Goal: Transaction & Acquisition: Purchase product/service

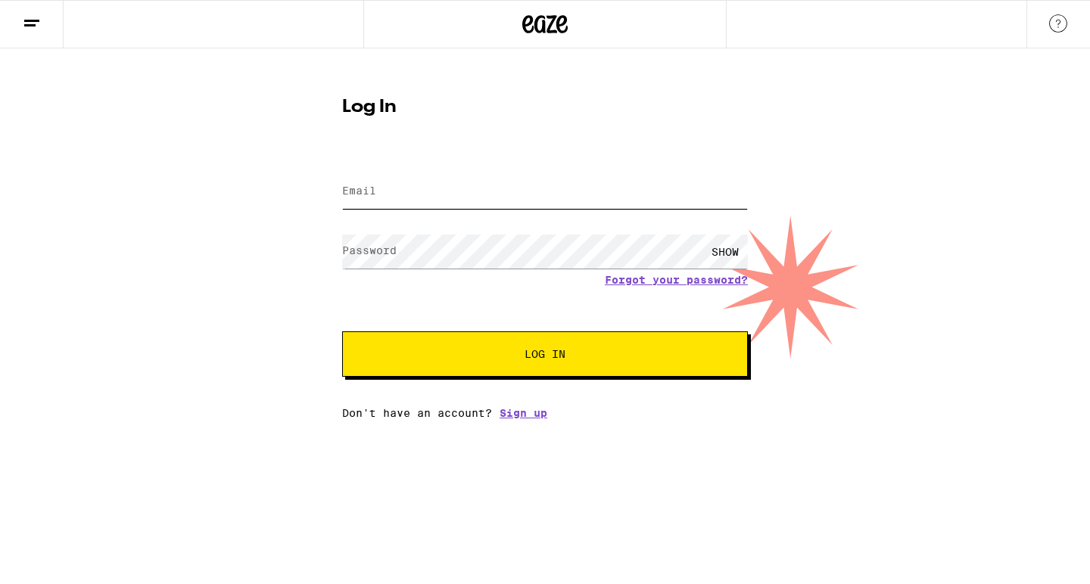
type input "[EMAIL_ADDRESS][DOMAIN_NAME]"
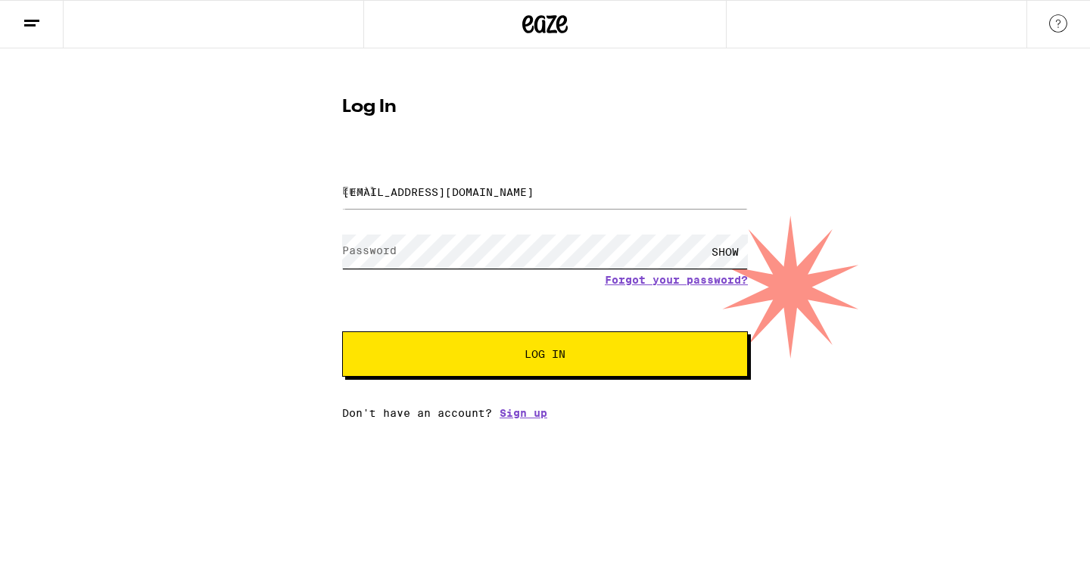
click at [545, 356] on button "Log In" at bounding box center [545, 353] width 406 height 45
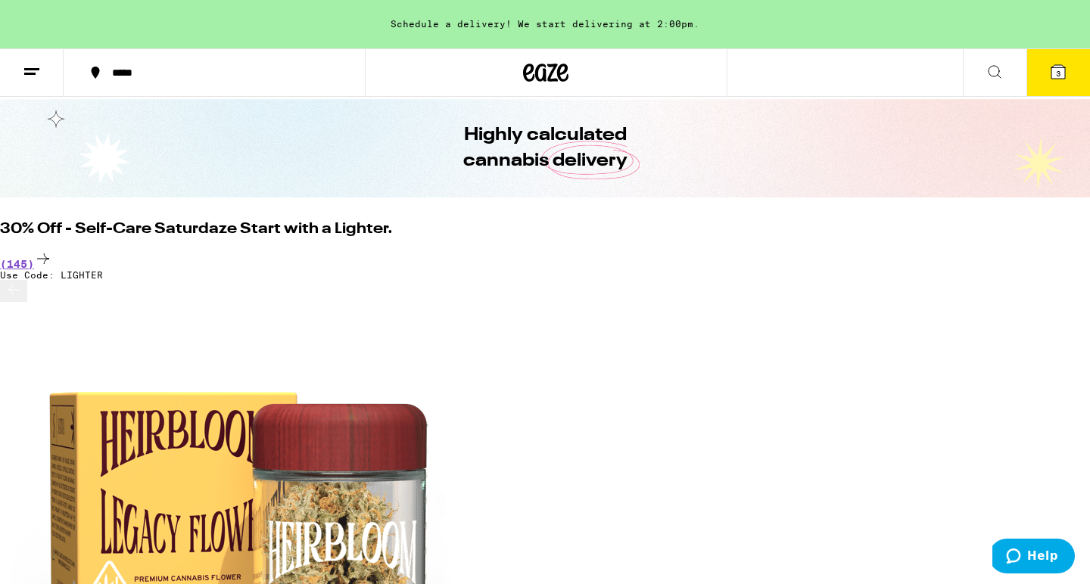
scroll to position [0, 2323]
click at [34, 69] on line at bounding box center [31, 69] width 15 height 0
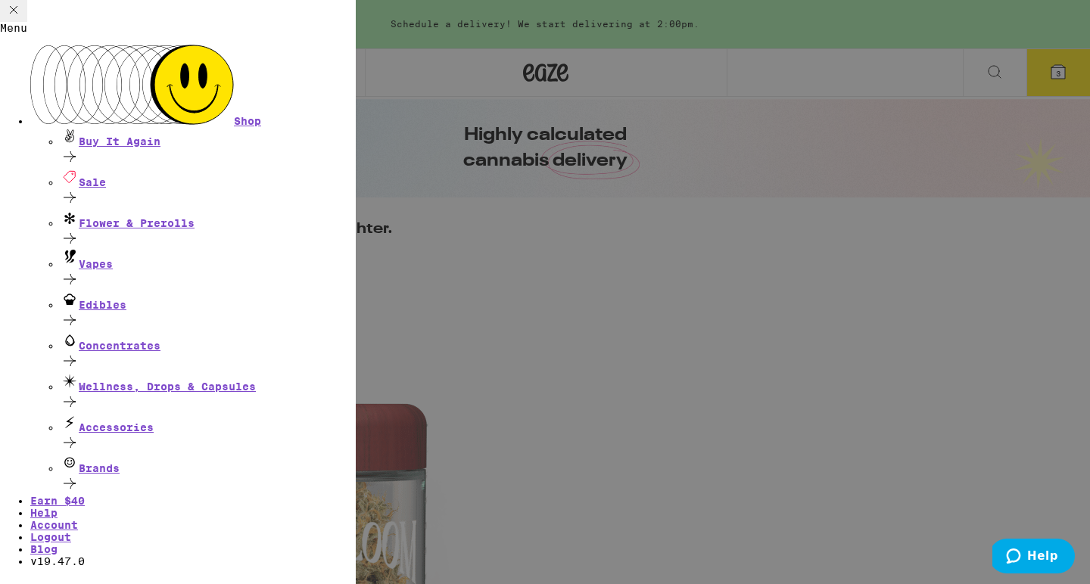
scroll to position [70, 0]
click at [78, 519] on link "Account" at bounding box center [54, 525] width 48 height 12
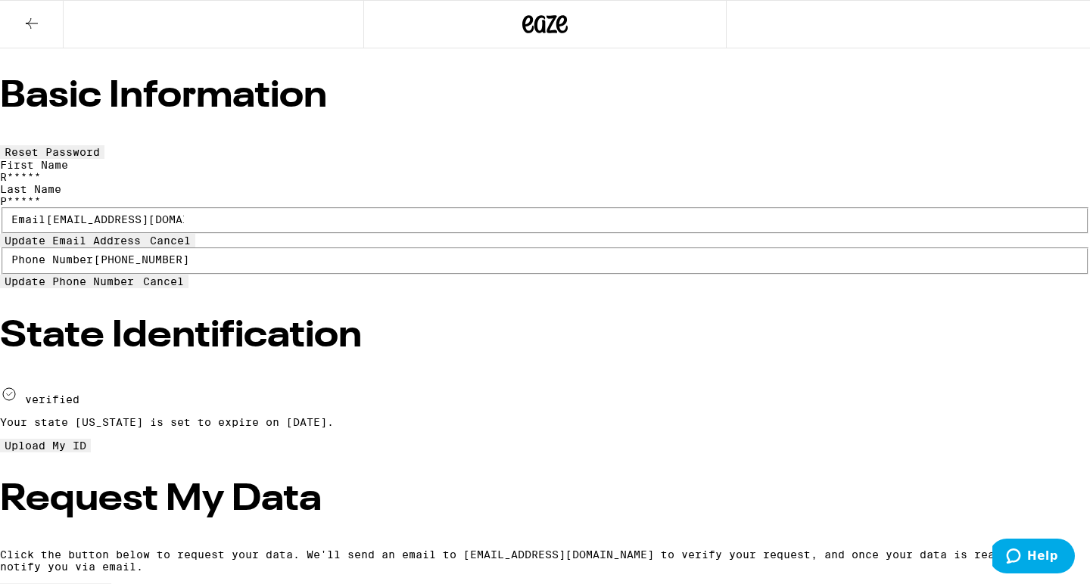
click at [538, 23] on icon at bounding box center [544, 24] width 45 height 27
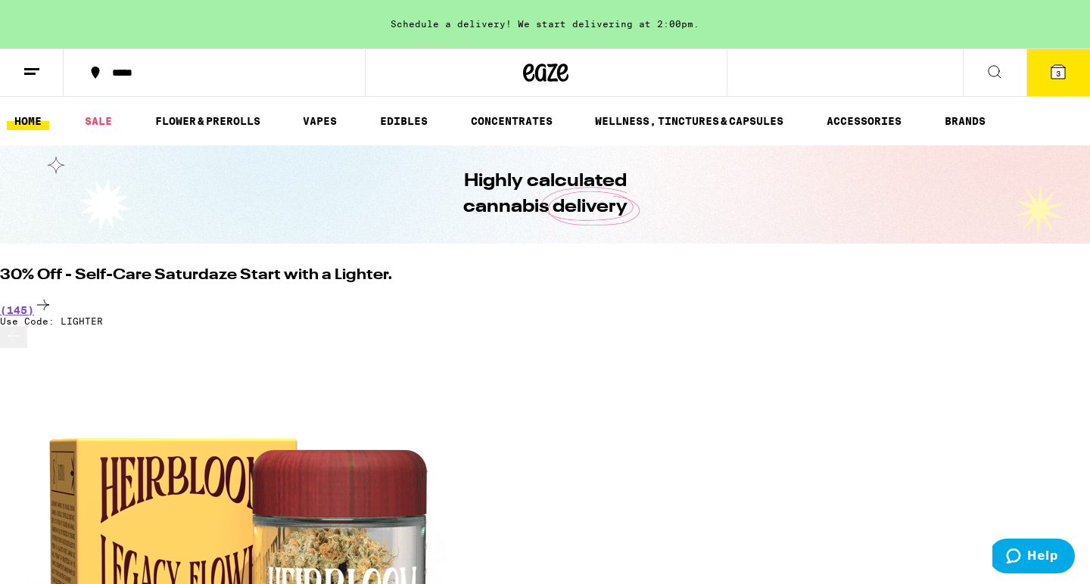
click at [1066, 61] on button "3" at bounding box center [1058, 72] width 64 height 47
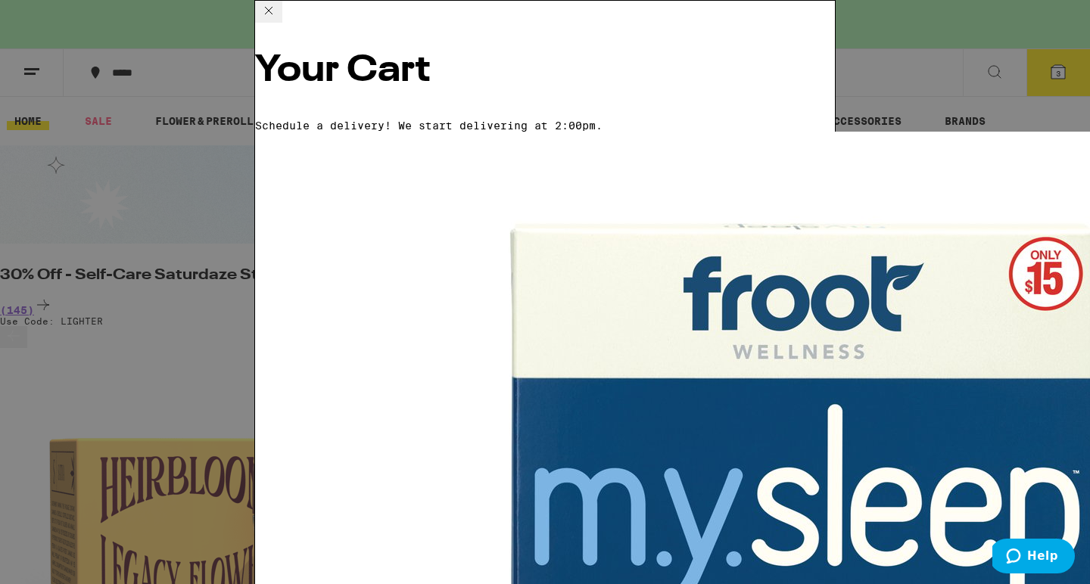
click at [1059, 67] on div "Your Cart Schedule a delivery! We start delivering at 2:00pm. M.Y. SLEEP 5:2:2 …" at bounding box center [545, 292] width 1090 height 584
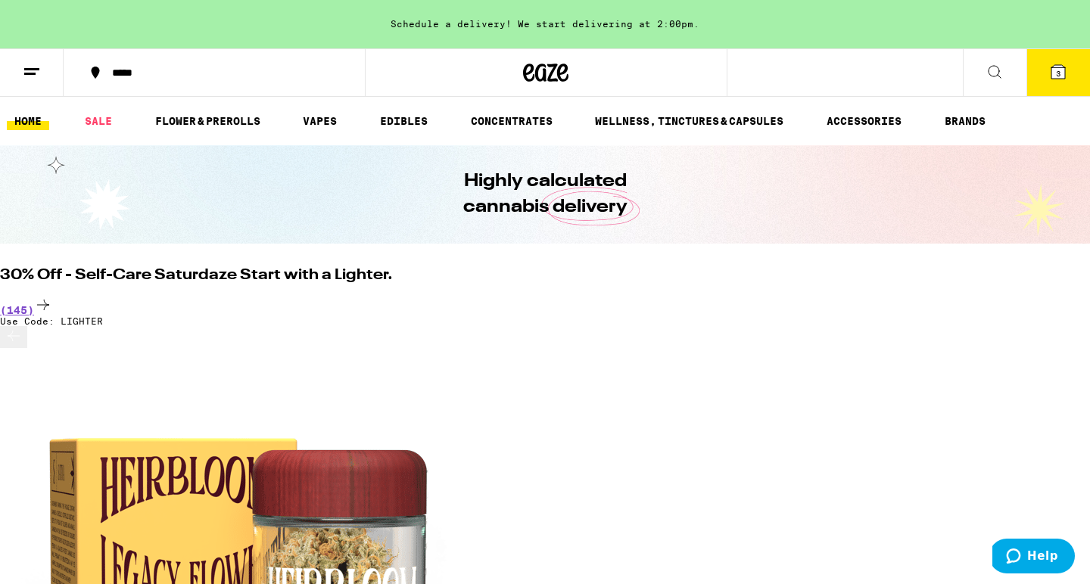
click at [1059, 67] on icon at bounding box center [1058, 72] width 14 height 14
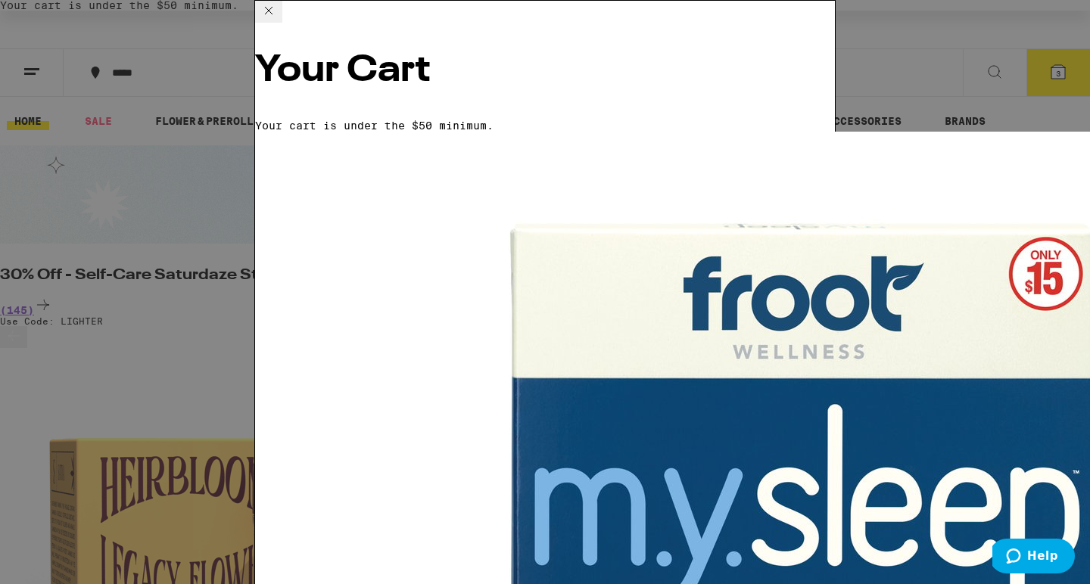
click at [278, 20] on icon at bounding box center [269, 11] width 18 height 18
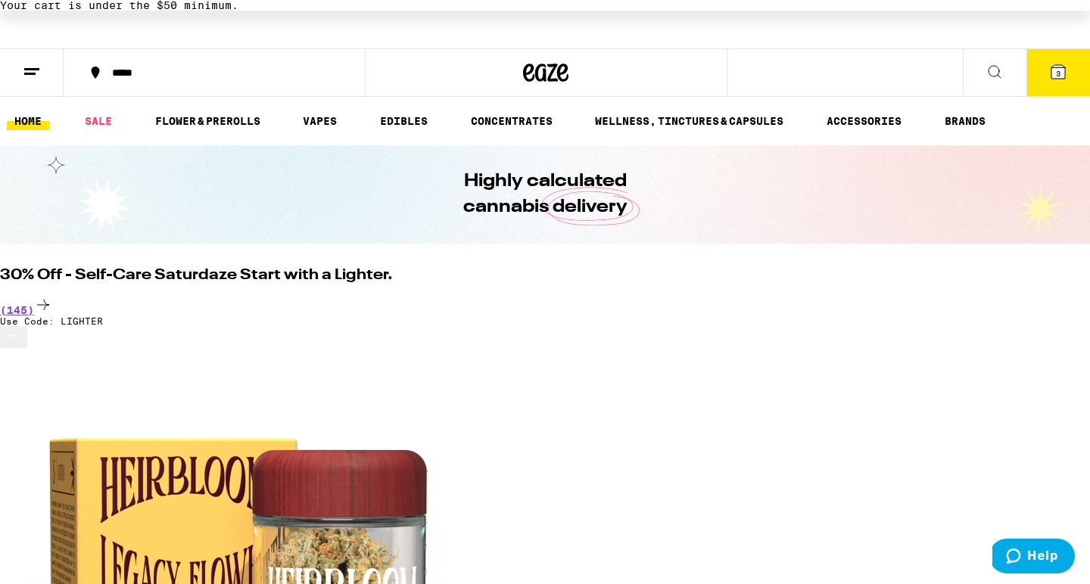
click at [985, 80] on button at bounding box center [995, 73] width 64 height 48
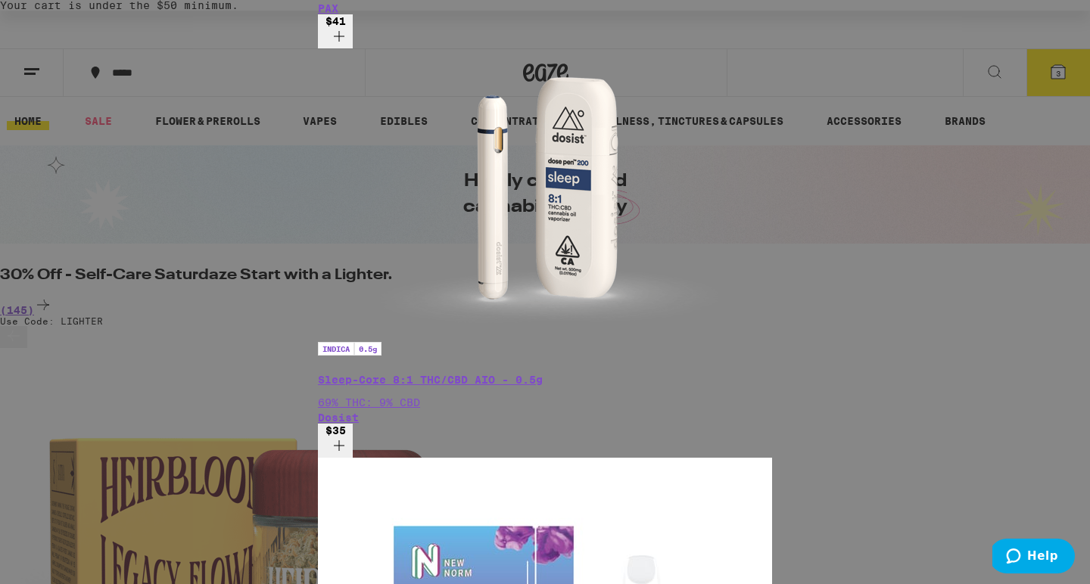
scroll to position [660, 0]
type input "sleep"
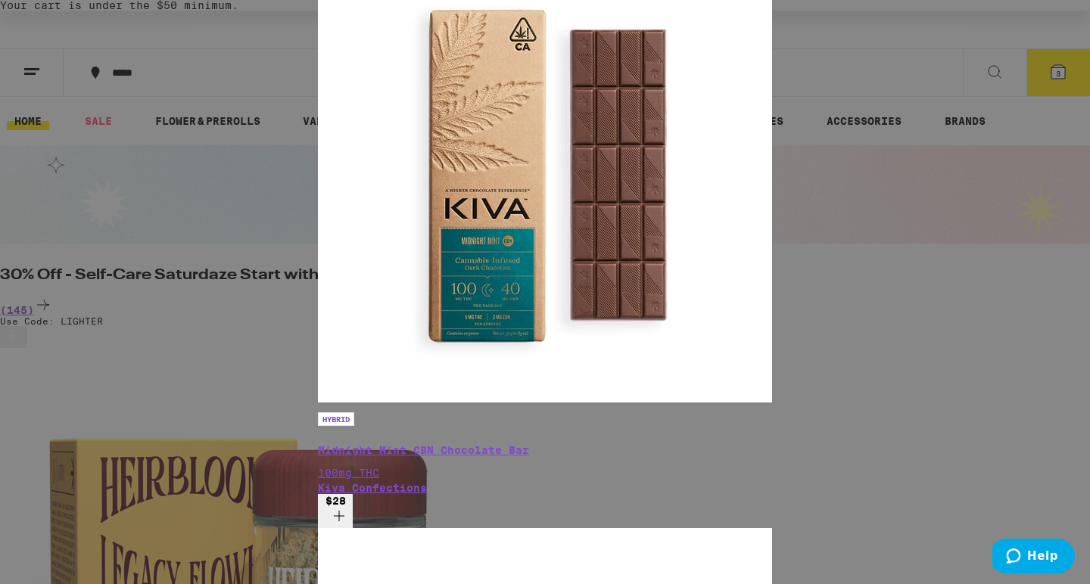
scroll to position [1254, 0]
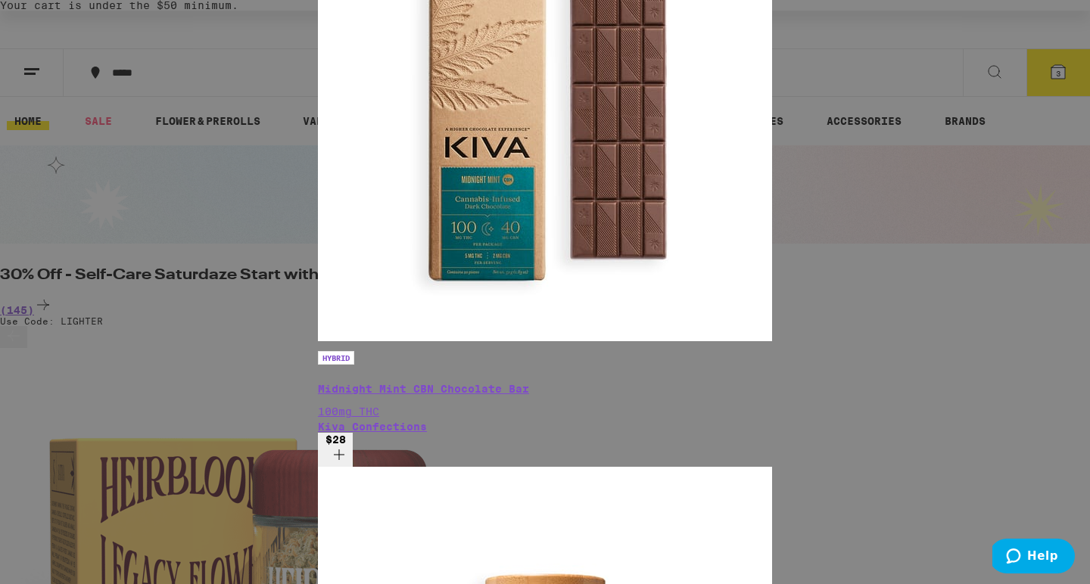
scroll to position [381, 0]
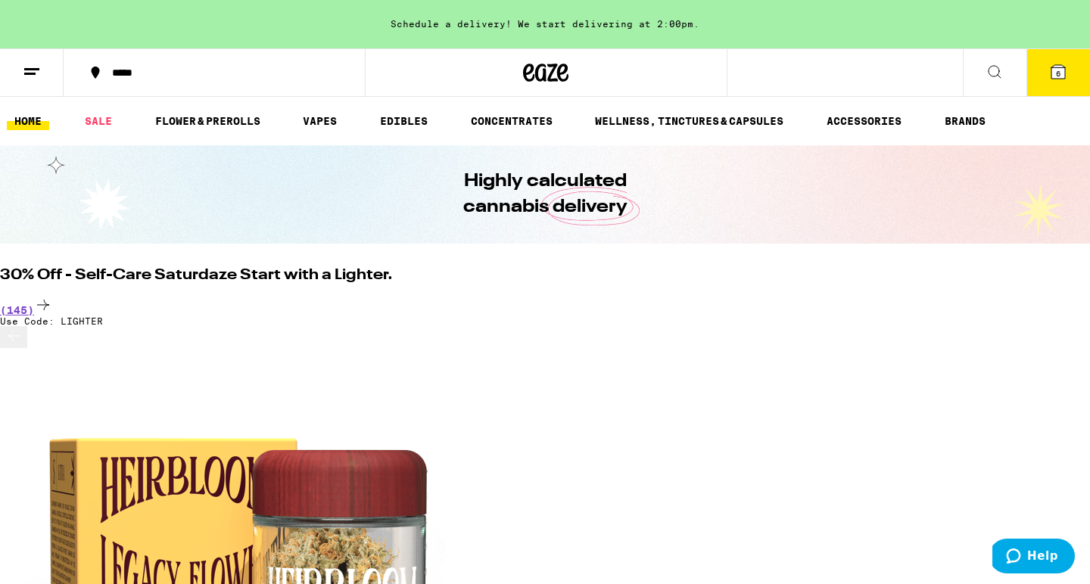
click at [1056, 75] on span "6" at bounding box center [1058, 73] width 5 height 9
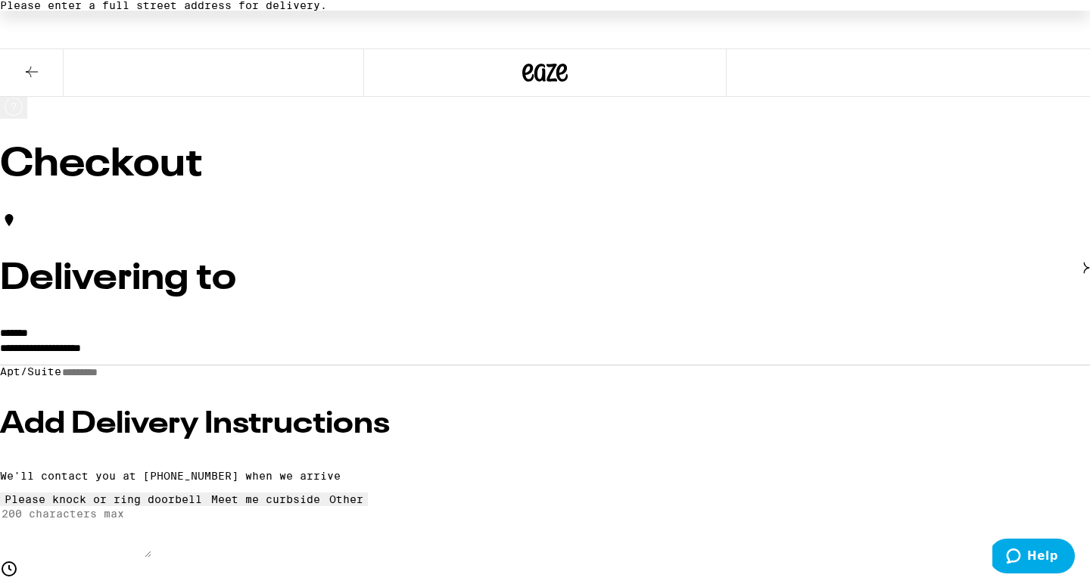
click at [169, 379] on input "Apt/Suite" at bounding box center [114, 372] width 107 height 13
click at [235, 356] on input "**********" at bounding box center [545, 352] width 1090 height 26
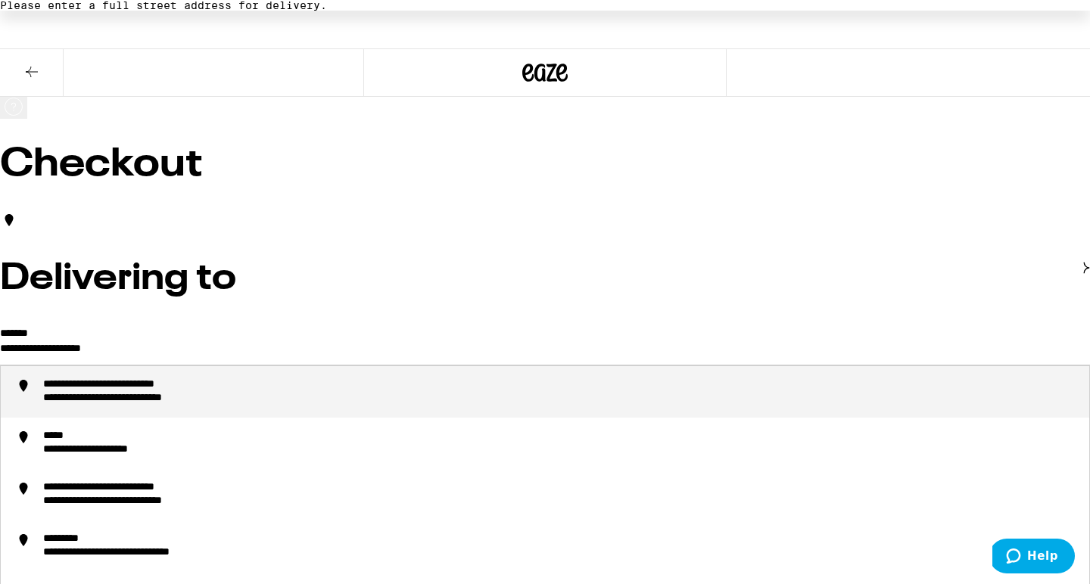
click at [271, 350] on input "**********" at bounding box center [545, 352] width 1090 height 26
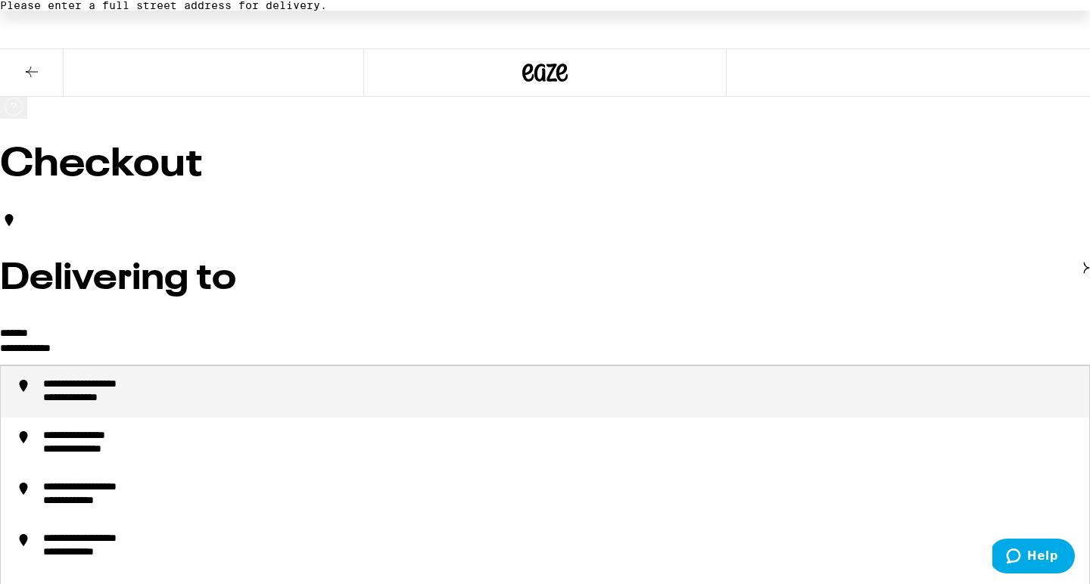
click at [283, 396] on div "**********" at bounding box center [560, 391] width 1034 height 27
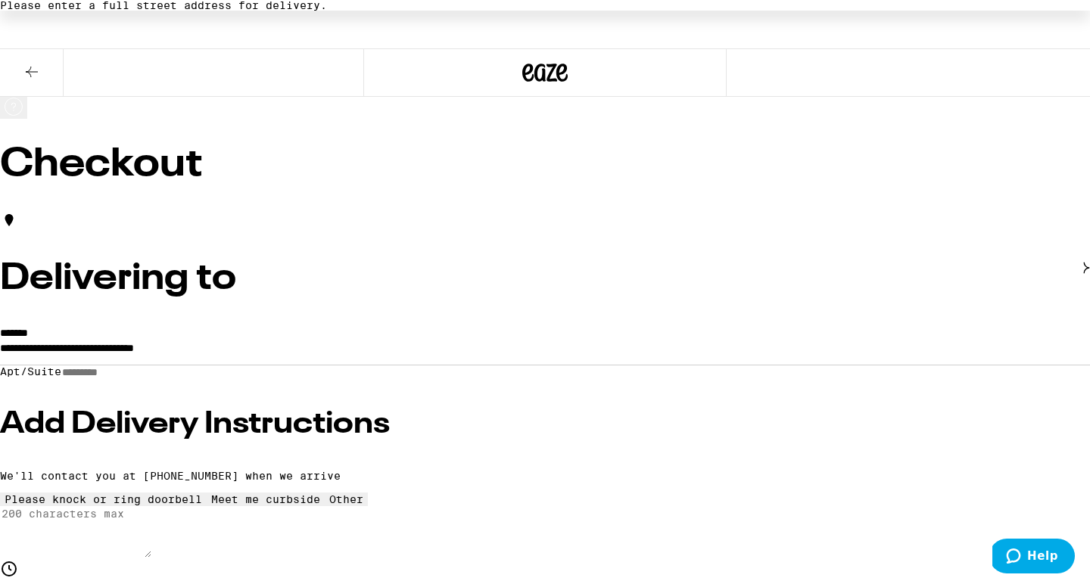
type input "**********"
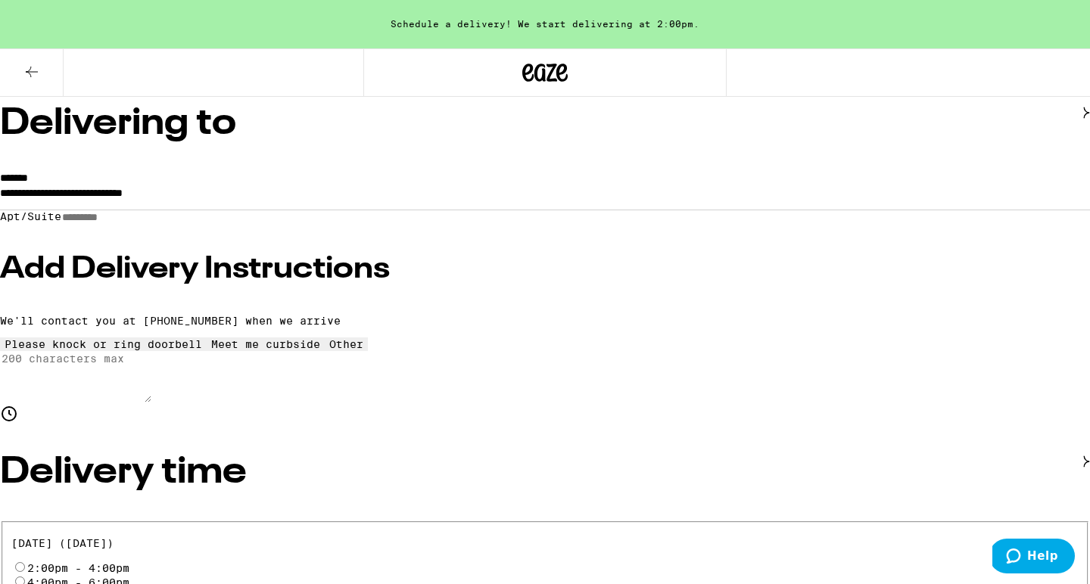
scroll to position [157, 0]
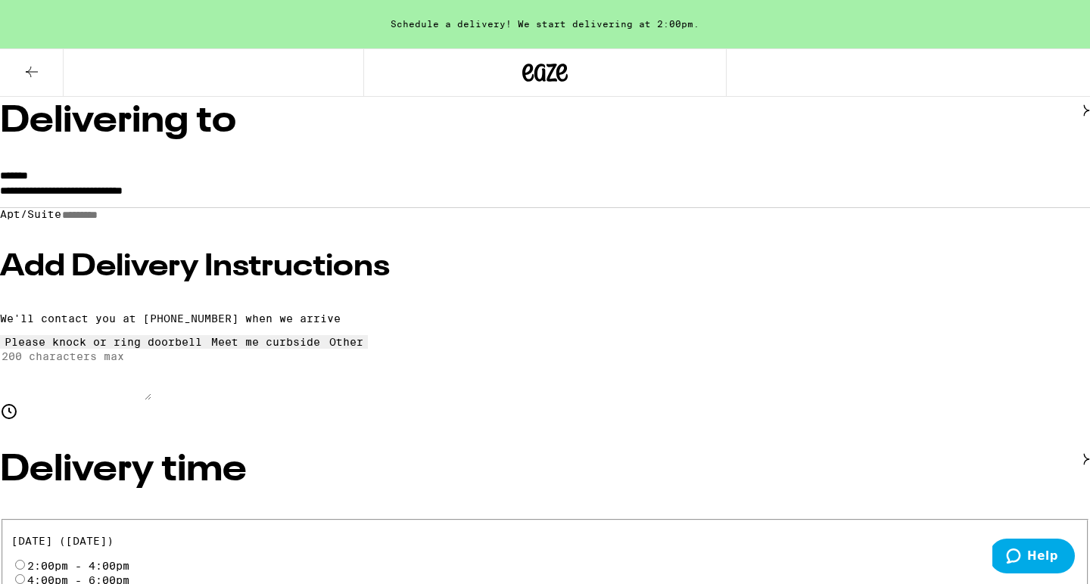
click at [132, 558] on div "2:00pm - 4:00pm" at bounding box center [545, 565] width 1068 height 14
click at [25, 560] on input "2:00pm - 4:00pm" at bounding box center [20, 565] width 10 height 10
radio input "true"
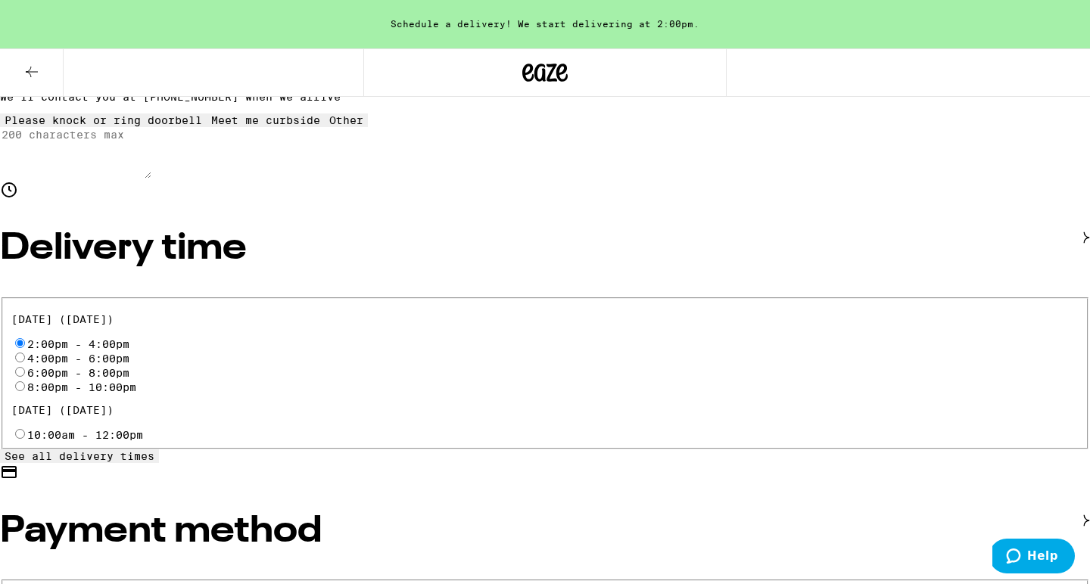
scroll to position [382, 0]
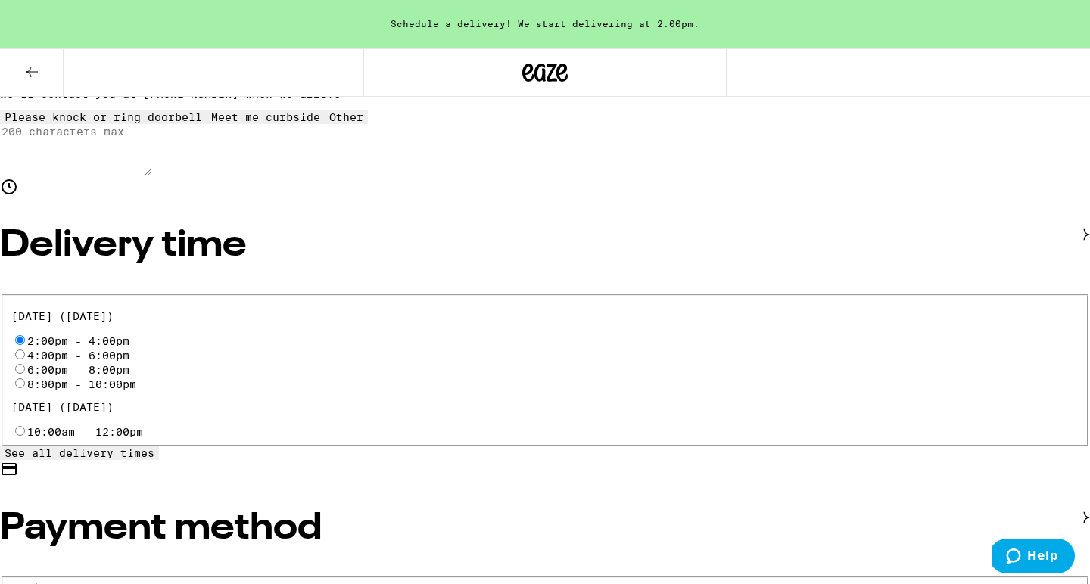
radio input "true"
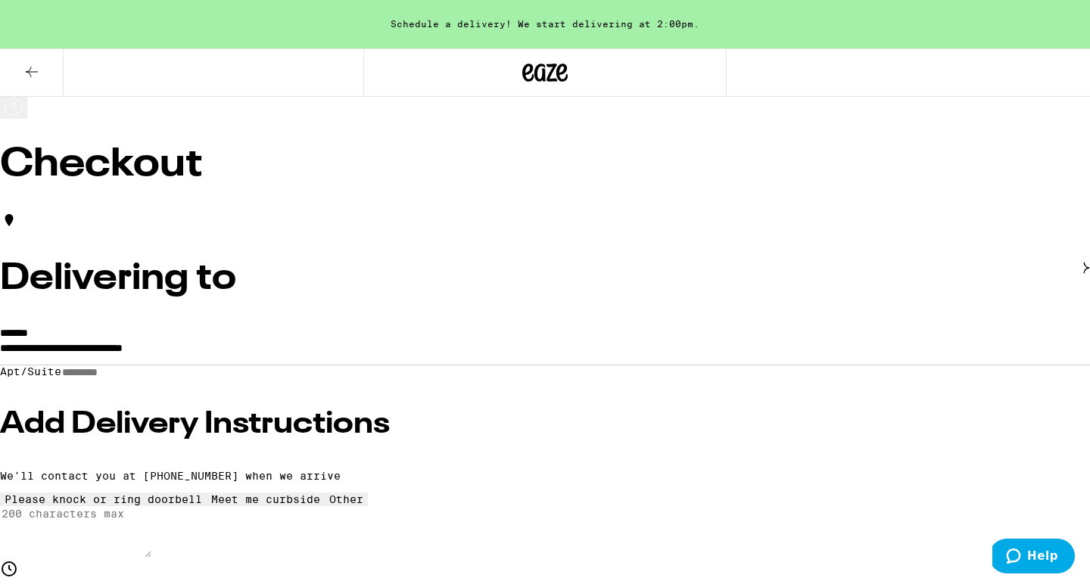
scroll to position [0, 0]
click at [39, 68] on icon at bounding box center [32, 72] width 18 height 18
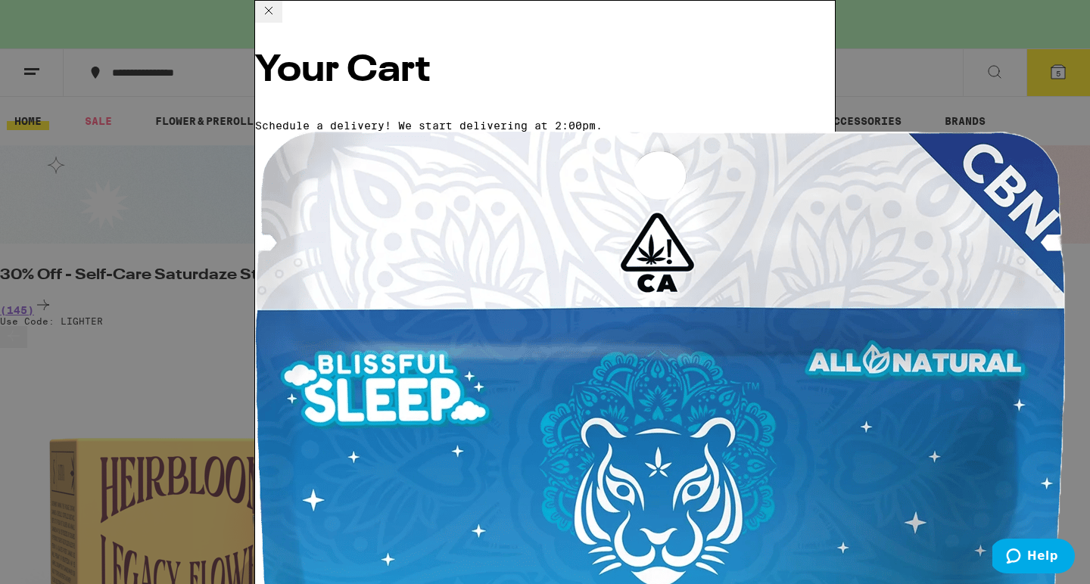
click at [278, 20] on icon at bounding box center [269, 11] width 18 height 18
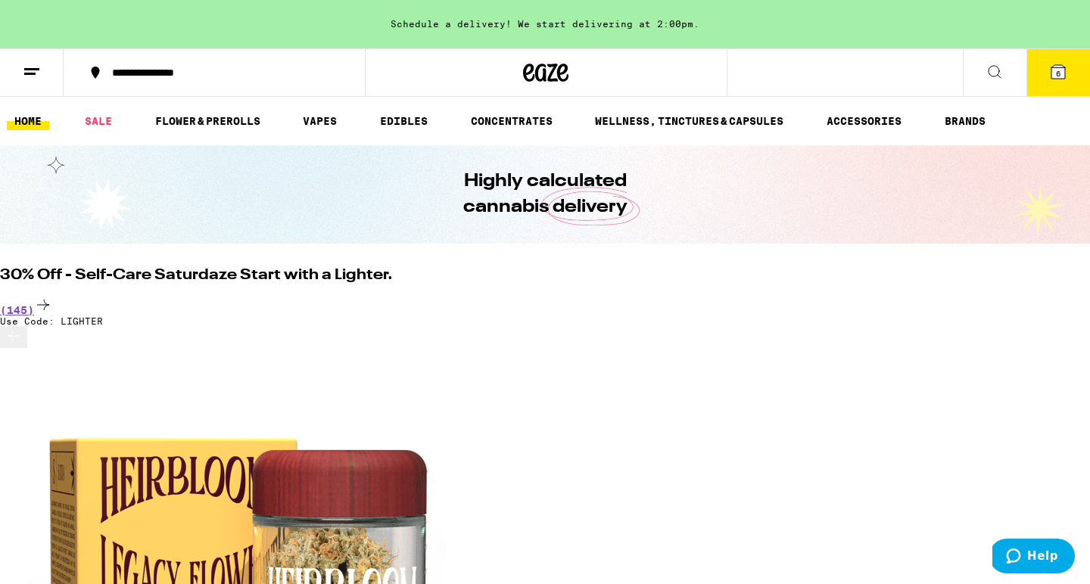
click at [1057, 75] on span "6" at bounding box center [1058, 73] width 5 height 9
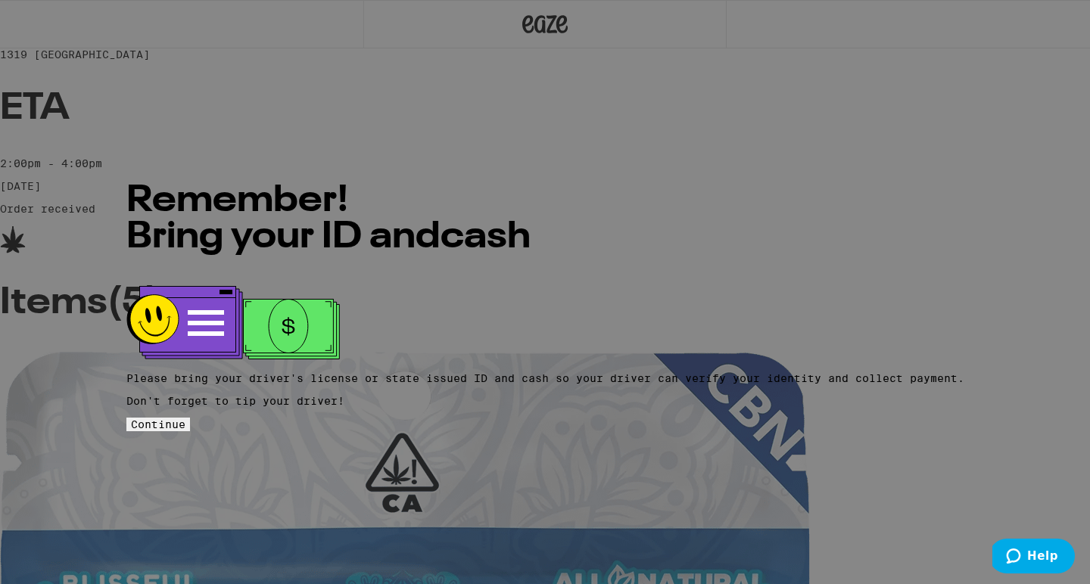
click at [185, 418] on span "Continue" at bounding box center [158, 424] width 54 height 12
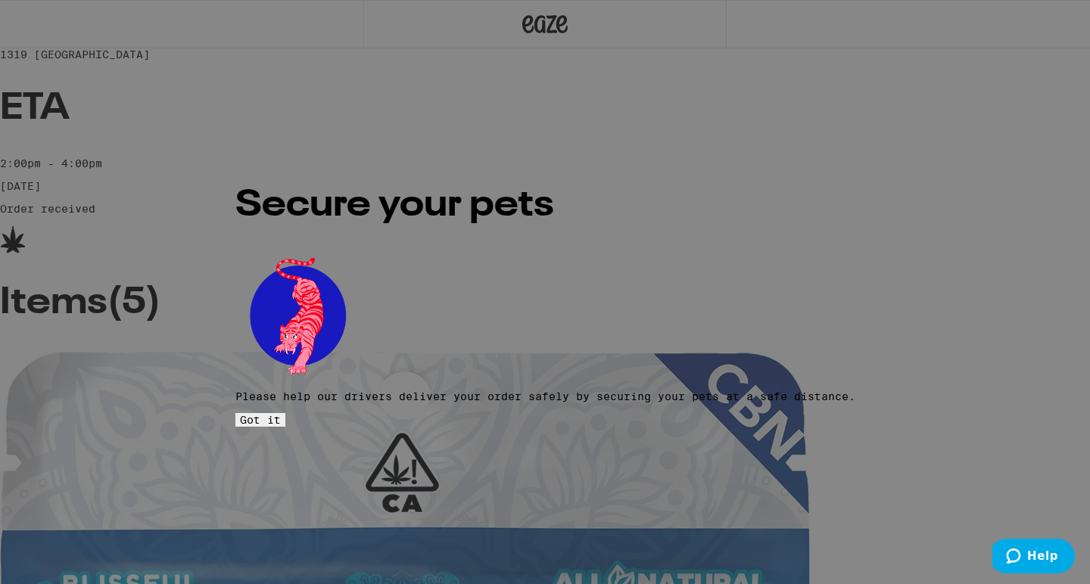
click at [285, 413] on button "Got it" at bounding box center [260, 420] width 50 height 14
